Goal: Task Accomplishment & Management: Complete application form

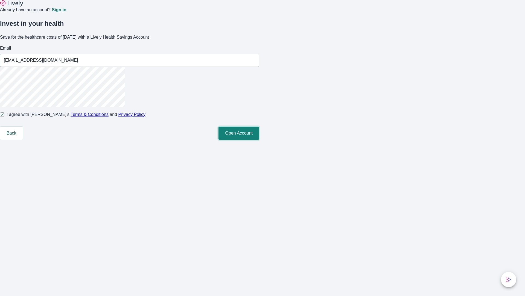
click at [259, 140] on button "Open Account" at bounding box center [239, 132] width 41 height 13
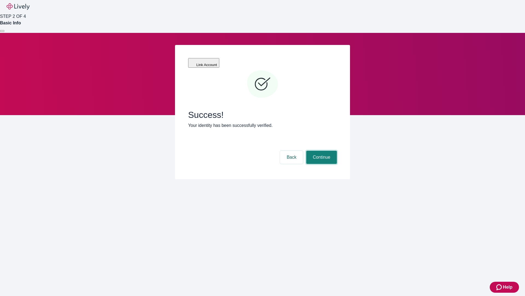
click at [321, 151] on button "Continue" at bounding box center [321, 157] width 31 height 13
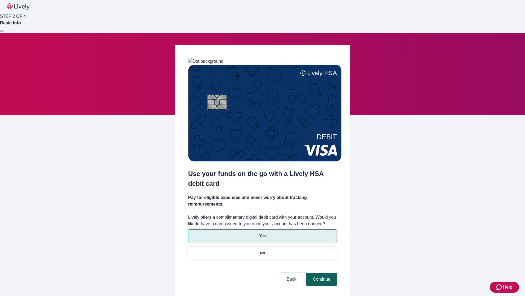
click at [262, 233] on p "Yes" at bounding box center [262, 236] width 7 height 6
click at [321, 272] on button "Continue" at bounding box center [321, 278] width 31 height 13
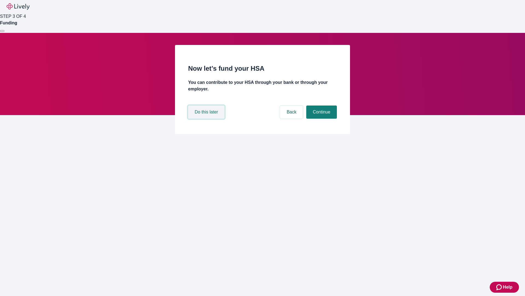
click at [207, 118] on button "Do this later" at bounding box center [206, 111] width 36 height 13
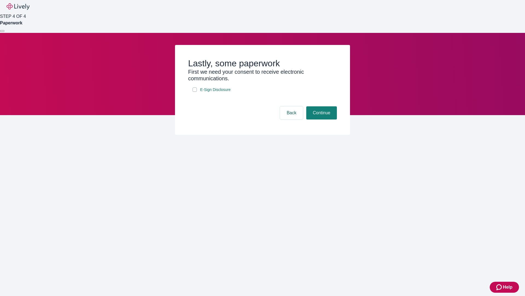
click at [195, 92] on input "E-Sign Disclosure" at bounding box center [195, 89] width 4 height 4
checkbox input "true"
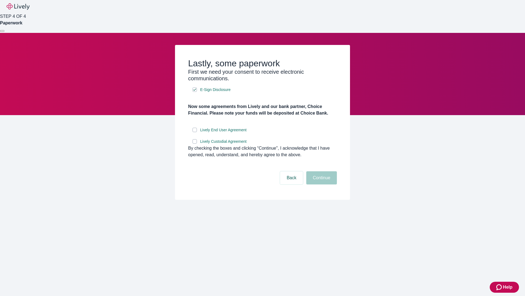
click at [195, 132] on input "Lively End User Agreement" at bounding box center [195, 130] width 4 height 4
checkbox input "true"
click at [195, 143] on input "Lively Custodial Agreement" at bounding box center [195, 141] width 4 height 4
checkbox input "true"
click at [321, 184] on button "Continue" at bounding box center [321, 177] width 31 height 13
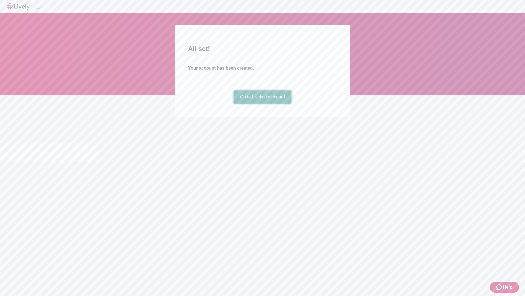
click at [262, 103] on link "Go to Lively dashboard" at bounding box center [263, 96] width 58 height 13
